Goal: Transaction & Acquisition: Purchase product/service

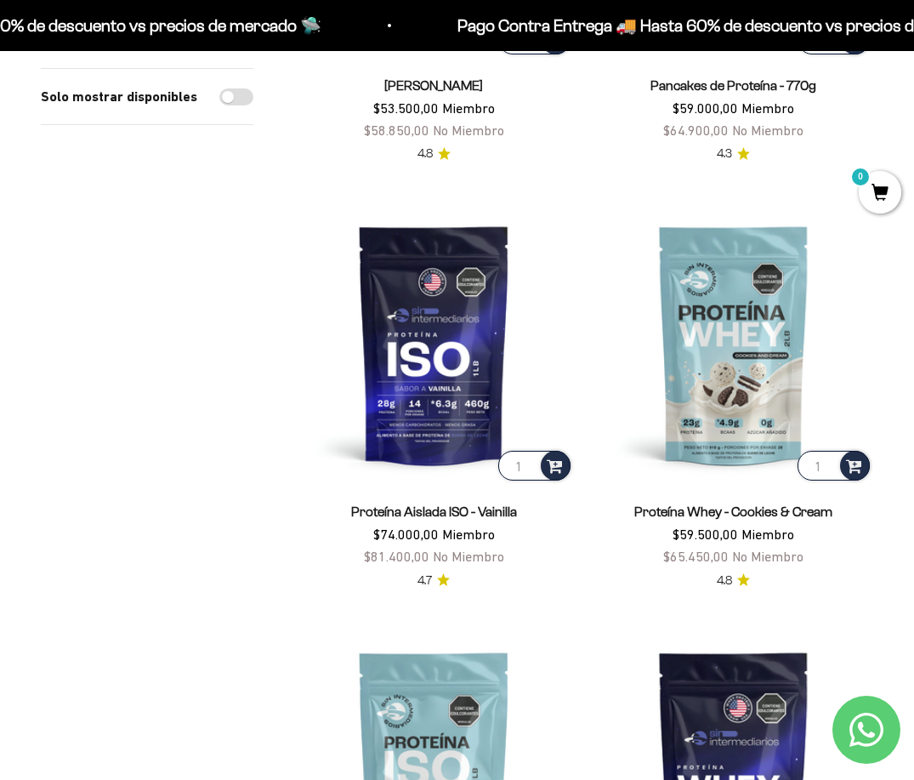
scroll to position [510, 0]
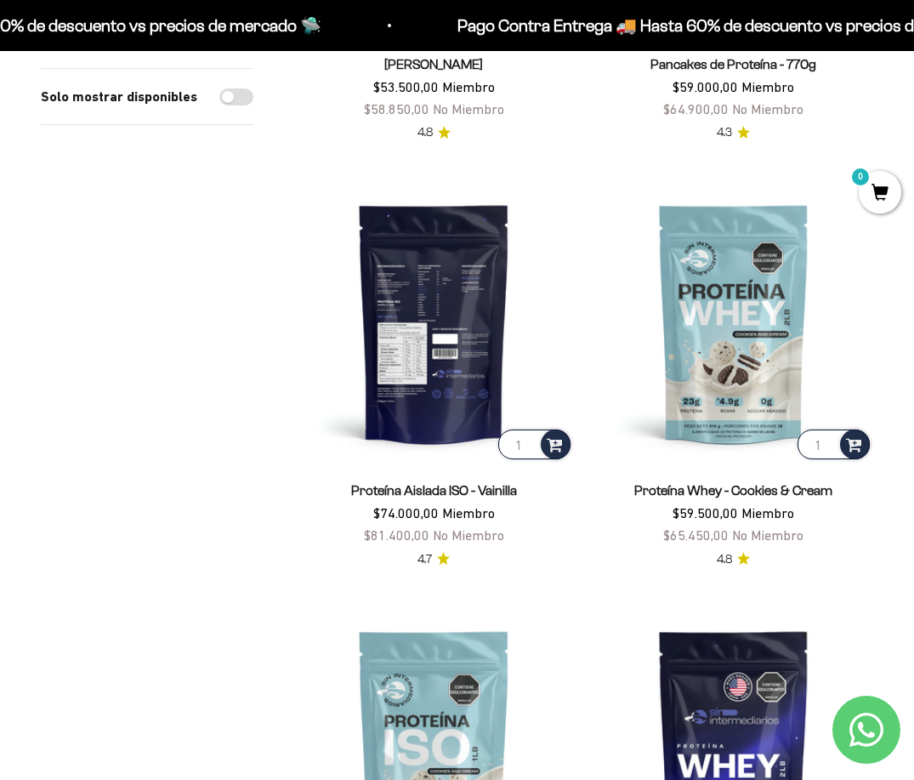
click at [457, 326] on img at bounding box center [434, 324] width 280 height 280
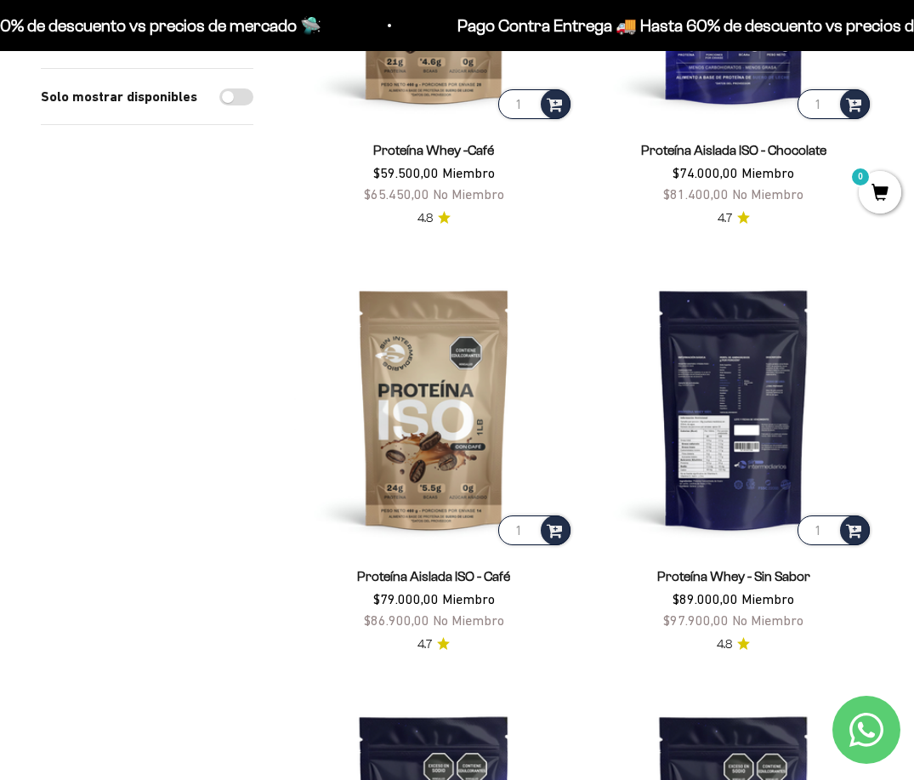
scroll to position [1870, 0]
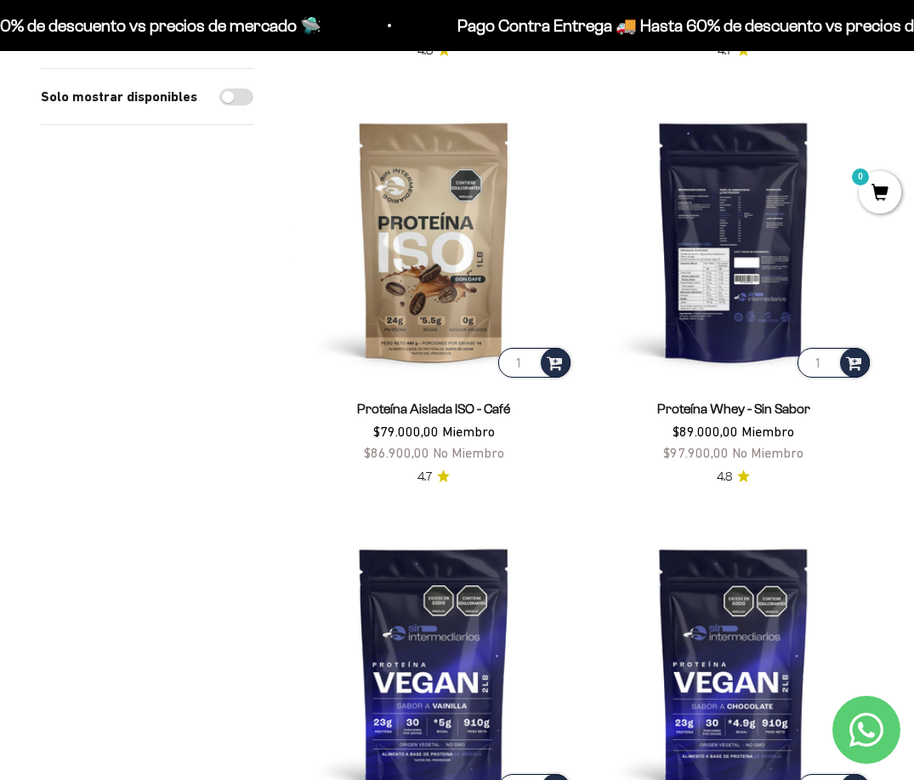
click at [732, 210] on img at bounding box center [734, 241] width 280 height 280
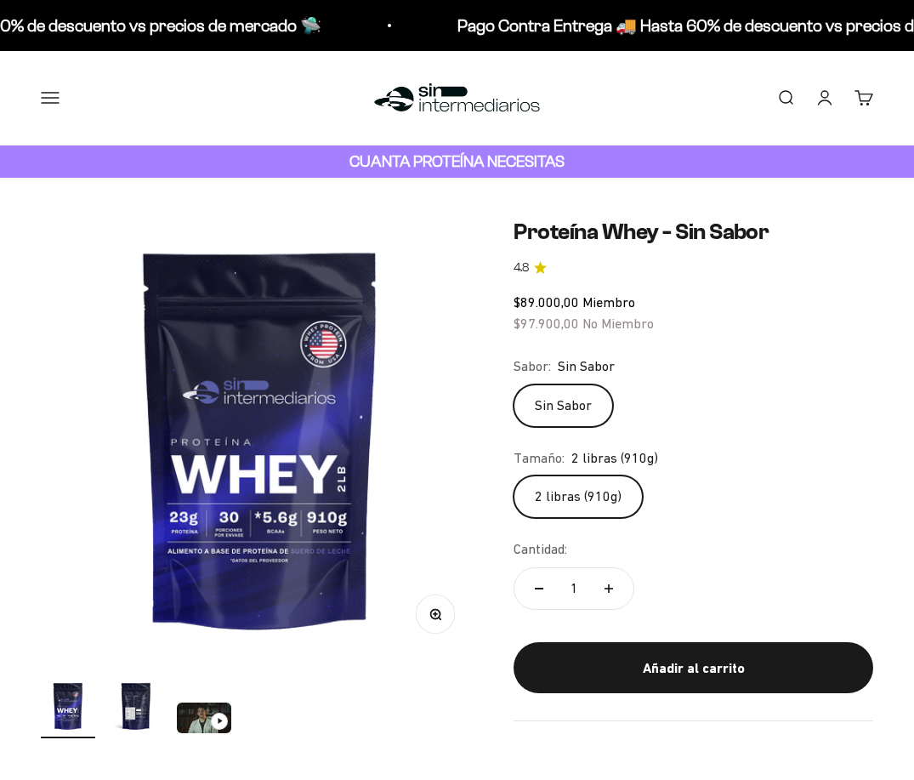
click at [145, 710] on img "Ir al artículo 2" at bounding box center [136, 705] width 54 height 54
